Goal: Understand process/instructions: Learn how to perform a task or action

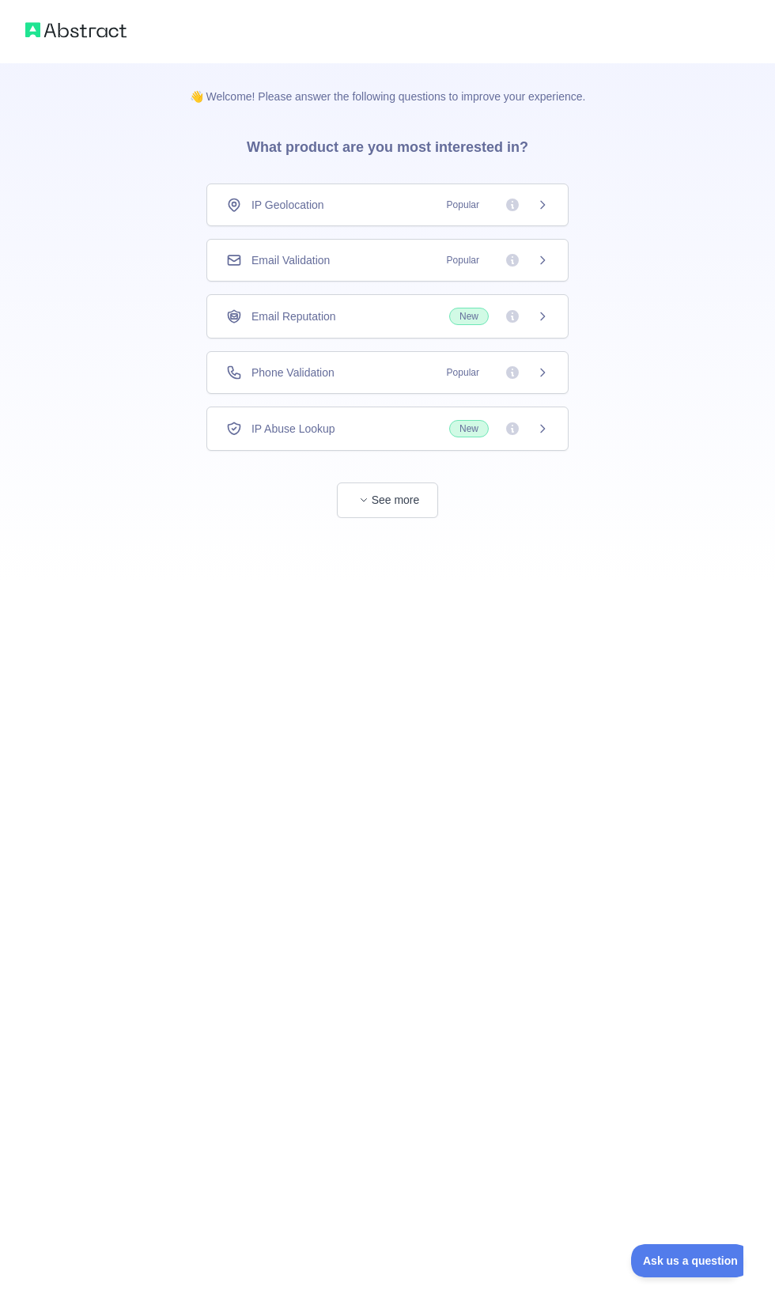
click at [283, 370] on span "Phone Validation" at bounding box center [292, 373] width 83 height 16
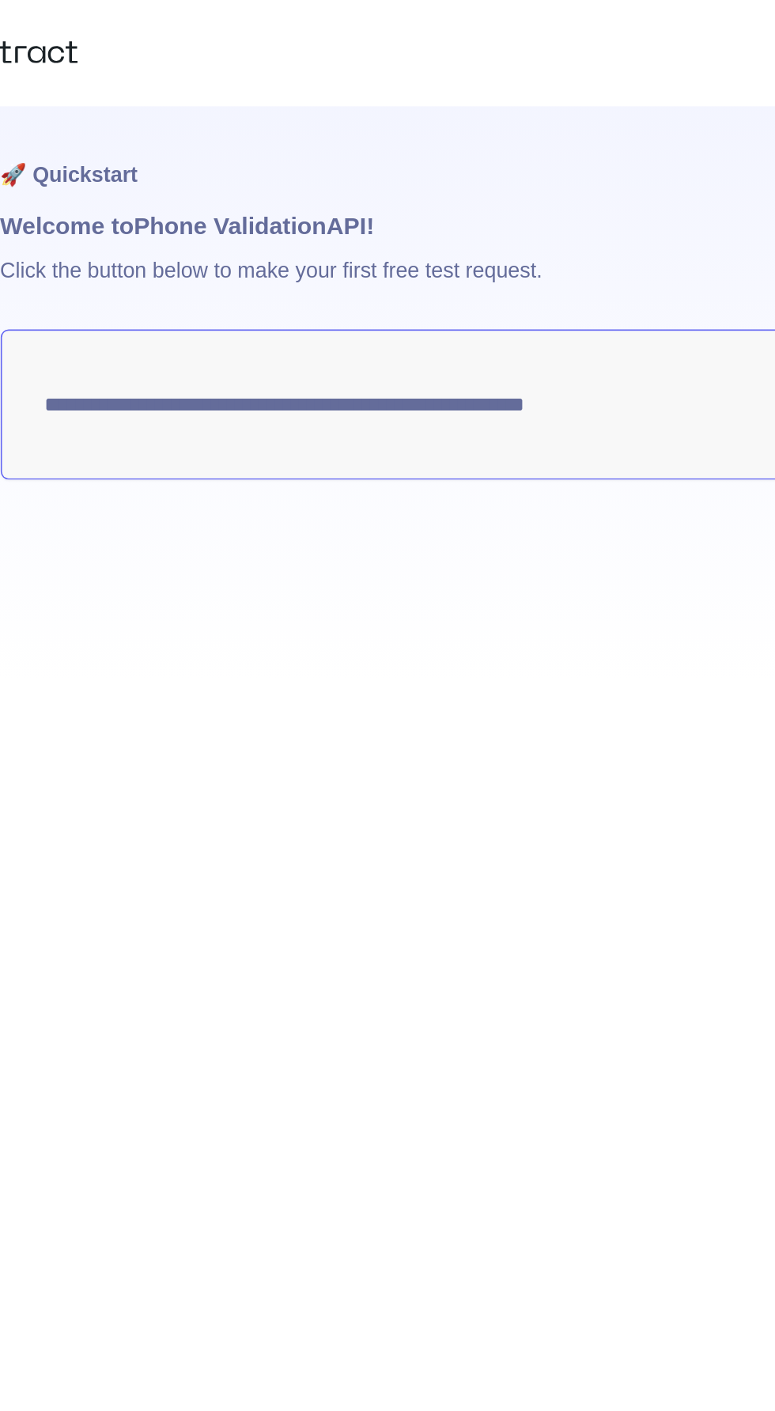
click at [255, 285] on textarea "**********" at bounding box center [388, 240] width 614 height 89
click at [480, 368] on div "**********" at bounding box center [388, 234] width 614 height 343
